Goal: Navigation & Orientation: Find specific page/section

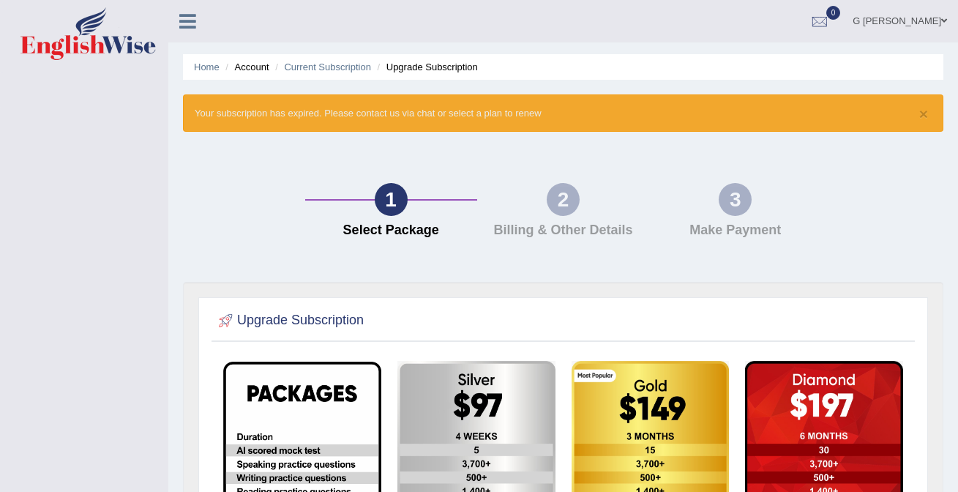
click at [187, 28] on icon at bounding box center [187, 21] width 17 height 19
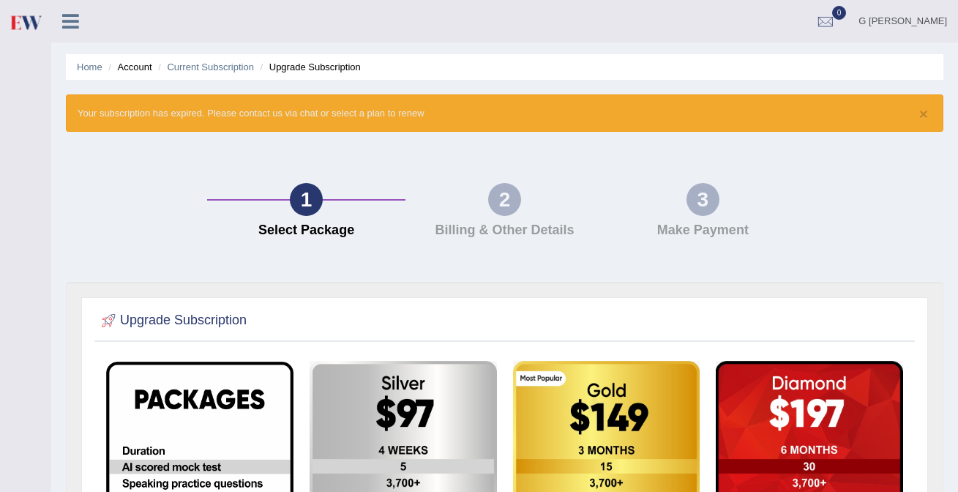
click at [29, 23] on img at bounding box center [25, 22] width 33 height 30
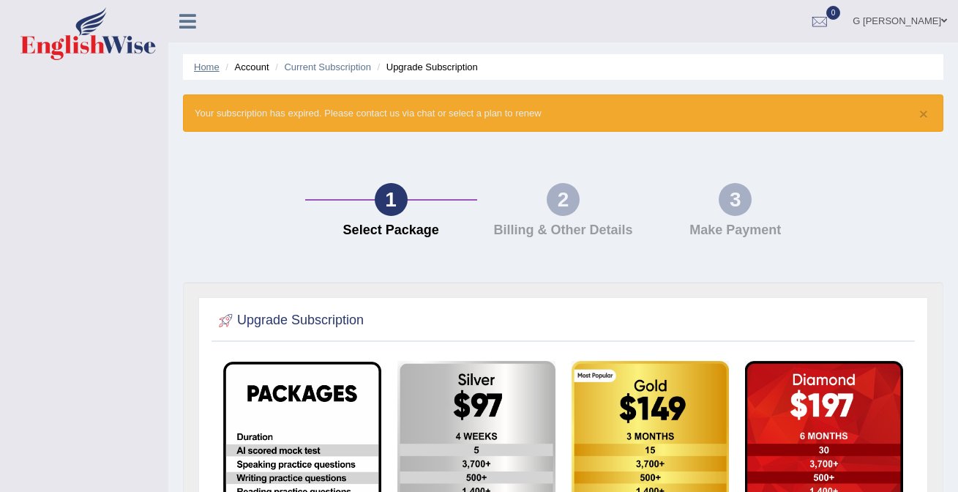
click at [204, 67] on link "Home" at bounding box center [207, 66] width 26 height 11
click at [215, 68] on link "Home" at bounding box center [207, 66] width 26 height 11
